Goal: Navigation & Orientation: Find specific page/section

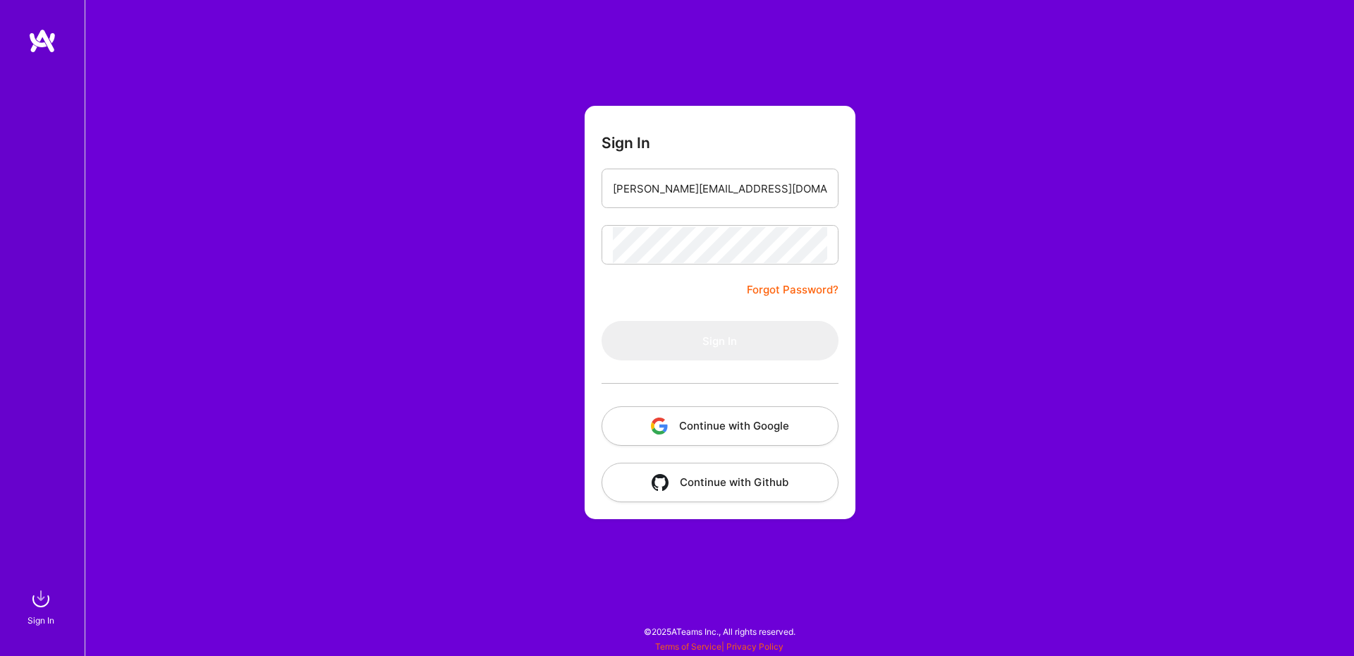
click at [725, 183] on input "[PERSON_NAME][EMAIL_ADDRESS][DOMAIN_NAME]" at bounding box center [720, 189] width 214 height 36
type input "[PERSON_NAME][EMAIL_ADDRESS][DOMAIN_NAME]"
click at [1091, 189] on div "Sign In [PERSON_NAME][EMAIL_ADDRESS][DOMAIN_NAME] Forgot Password? Sign In Cont…" at bounding box center [719, 328] width 1269 height 656
click at [730, 184] on input "[PERSON_NAME][EMAIL_ADDRESS][DOMAIN_NAME]" at bounding box center [720, 189] width 214 height 36
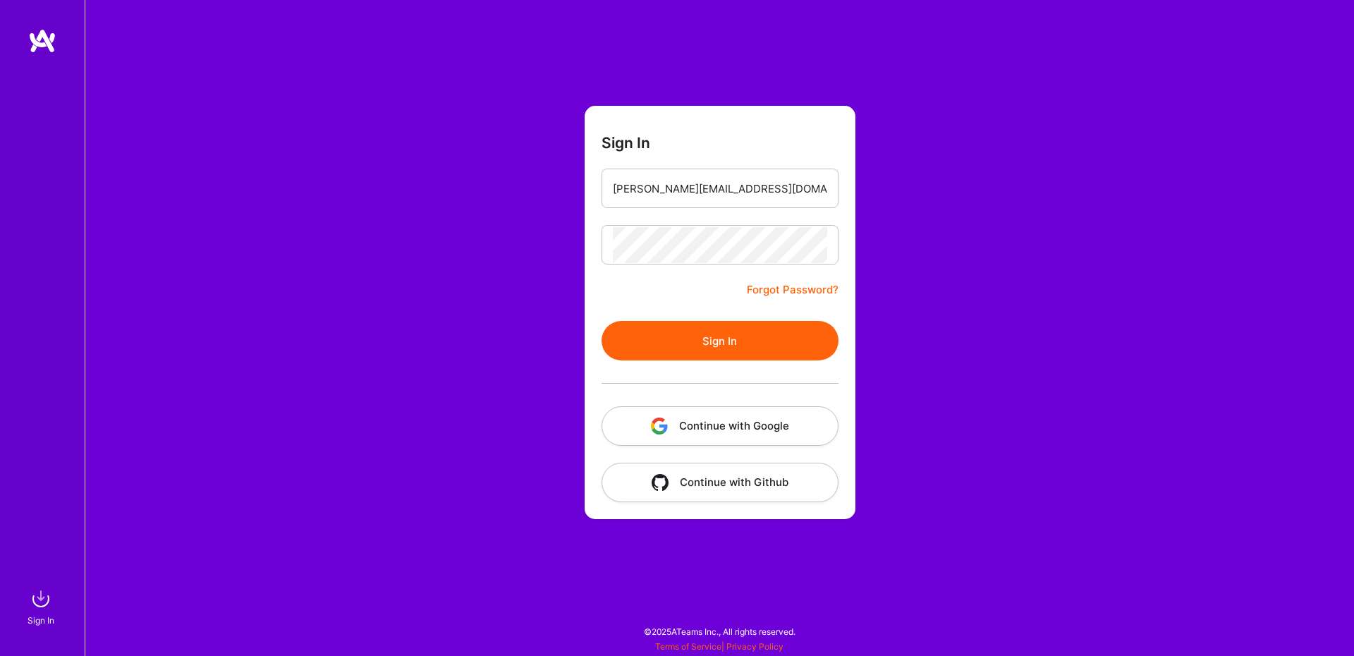
click at [747, 360] on button "Sign In" at bounding box center [720, 340] width 237 height 39
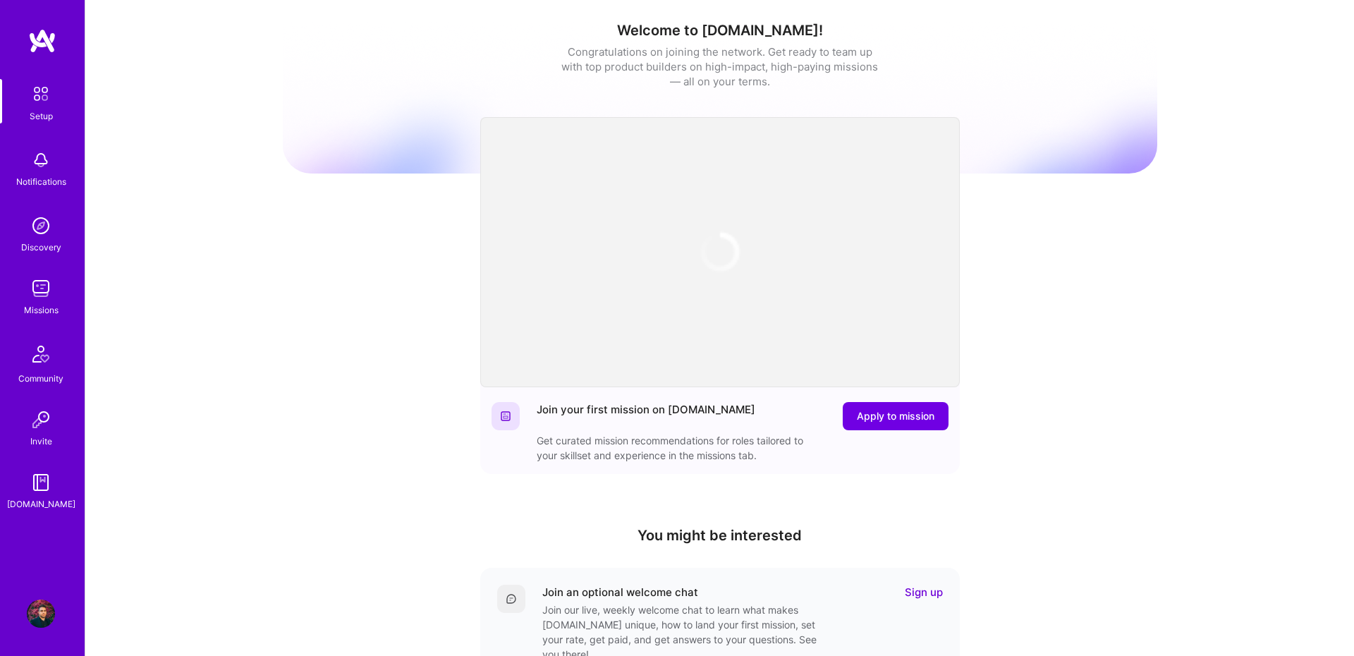
click at [49, 296] on img at bounding box center [41, 288] width 28 height 28
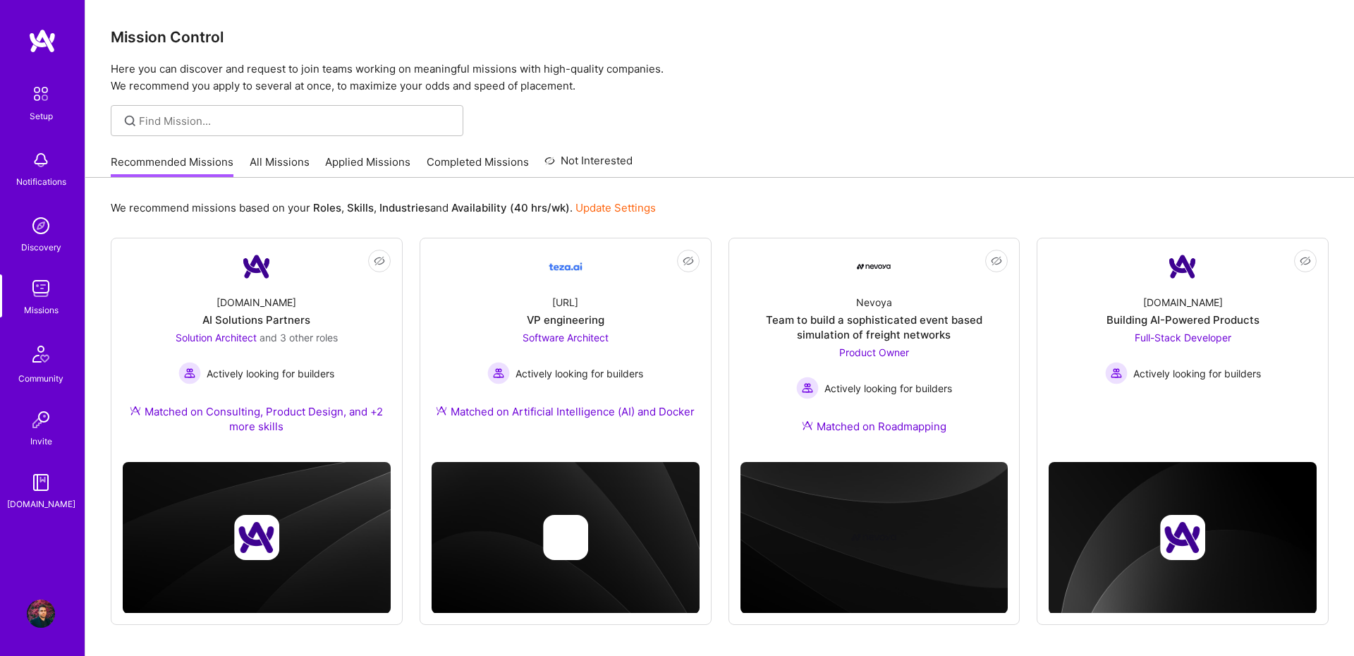
click at [286, 160] on link "All Missions" at bounding box center [280, 165] width 60 height 23
